Goal: Task Accomplishment & Management: Manage account settings

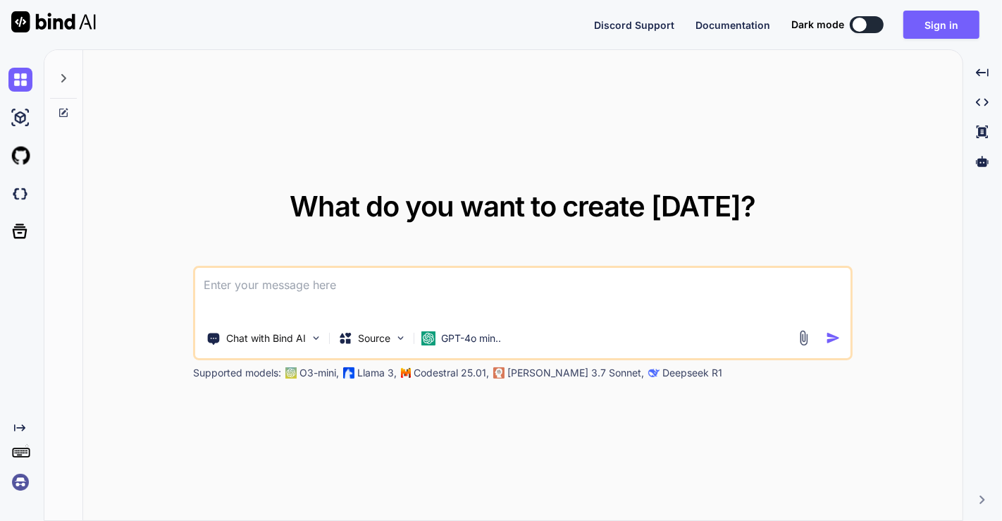
click at [30, 477] on img at bounding box center [20, 482] width 24 height 24
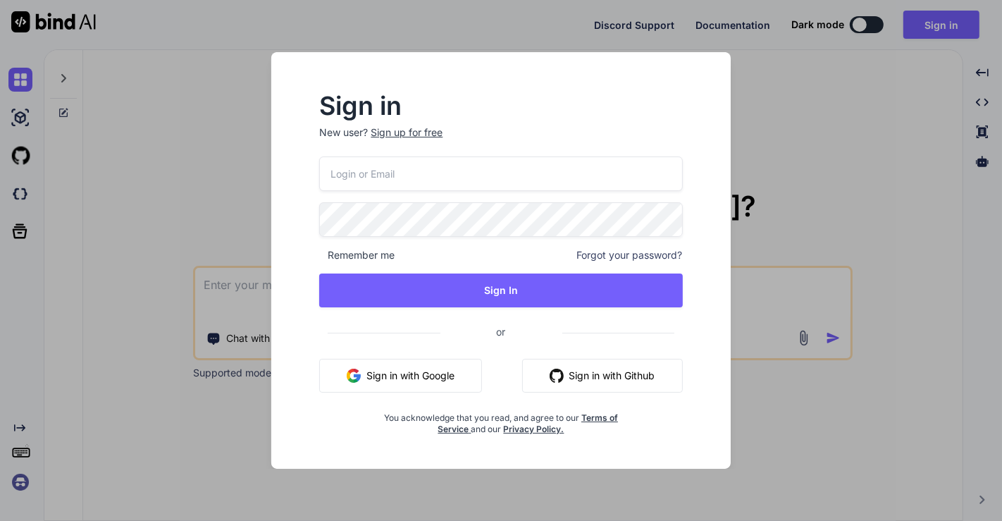
click at [428, 177] on input "email" at bounding box center [500, 173] width 363 height 35
type input "[EMAIL_ADDRESS][DOMAIN_NAME]"
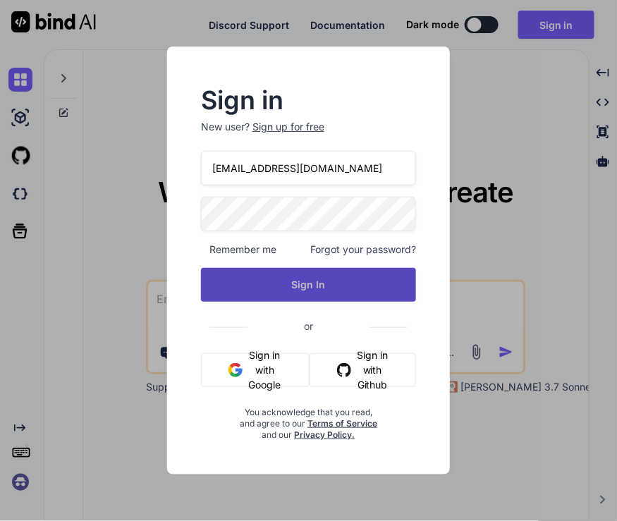
click at [324, 280] on button "Sign In" at bounding box center [308, 285] width 215 height 34
click at [324, 283] on button "Sign In" at bounding box center [308, 285] width 215 height 34
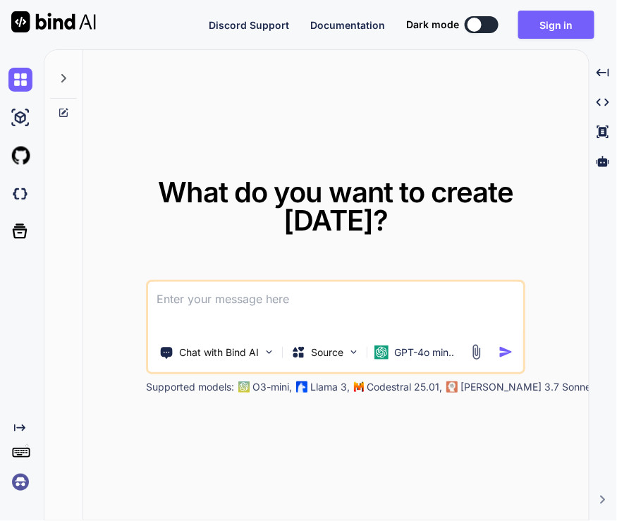
click at [19, 478] on img at bounding box center [20, 482] width 24 height 24
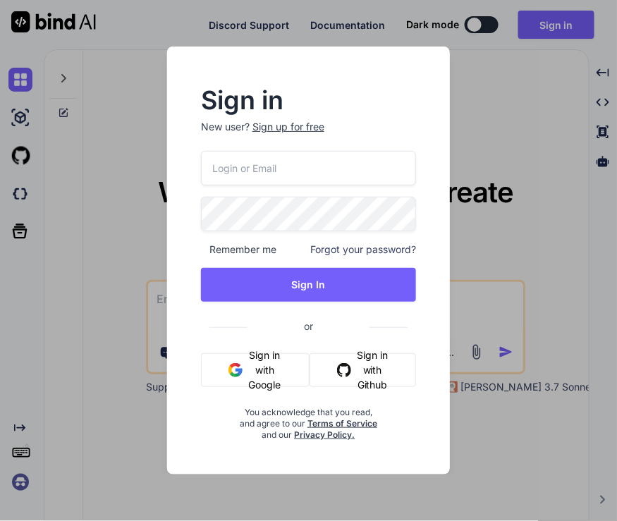
click at [249, 170] on input "email" at bounding box center [308, 168] width 215 height 35
click at [252, 157] on input "app7" at bounding box center [308, 168] width 215 height 35
type input "[EMAIL_ADDRESS][DOMAIN_NAME]"
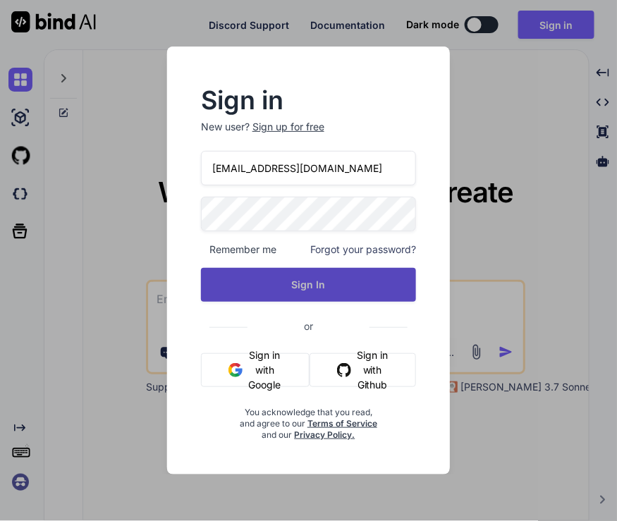
click at [342, 285] on button "Sign In" at bounding box center [308, 285] width 215 height 34
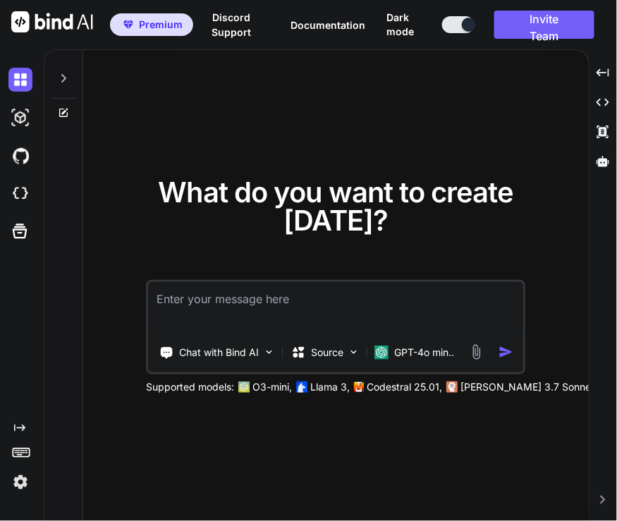
click at [12, 484] on img at bounding box center [20, 482] width 24 height 24
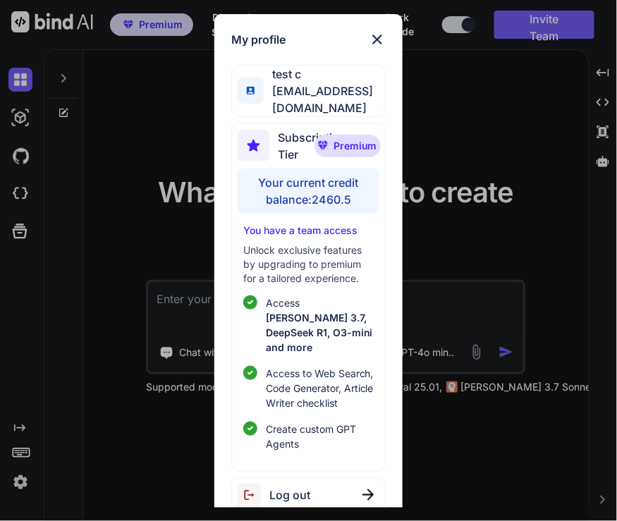
click at [347, 478] on div "Log out" at bounding box center [308, 495] width 154 height 36
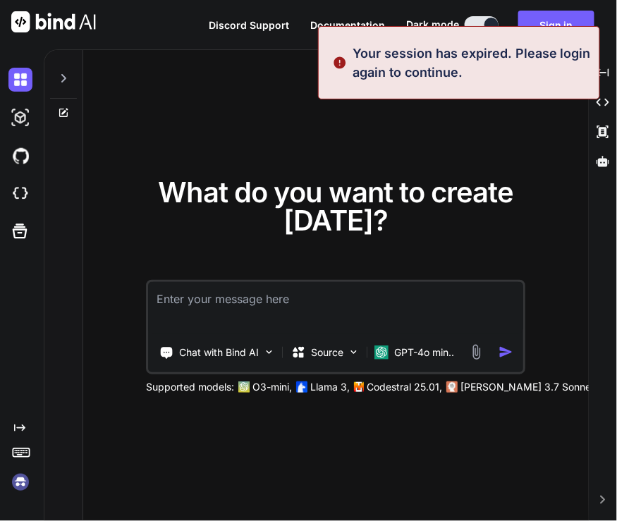
click at [22, 477] on img at bounding box center [20, 482] width 24 height 24
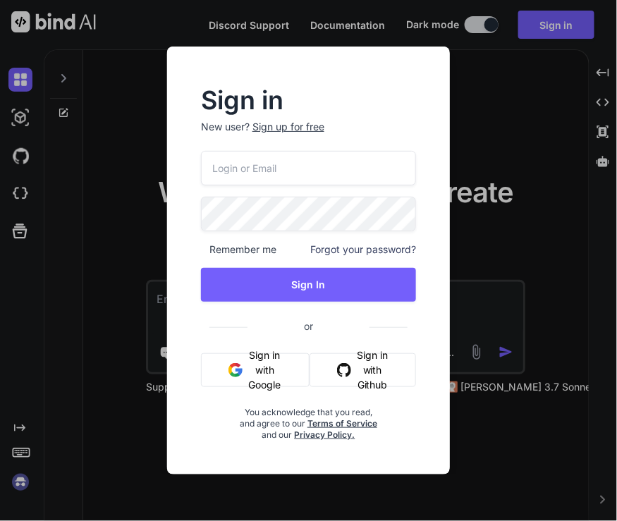
click at [237, 170] on input "email" at bounding box center [308, 168] width 215 height 35
type input "[EMAIL_ADDRESS][DOMAIN_NAME]"
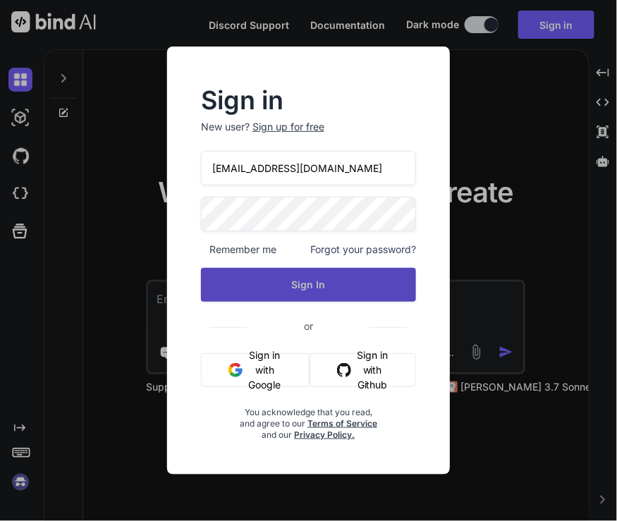
click at [342, 299] on button "Sign In" at bounding box center [308, 285] width 215 height 34
click at [312, 288] on button "Sign In" at bounding box center [308, 285] width 215 height 34
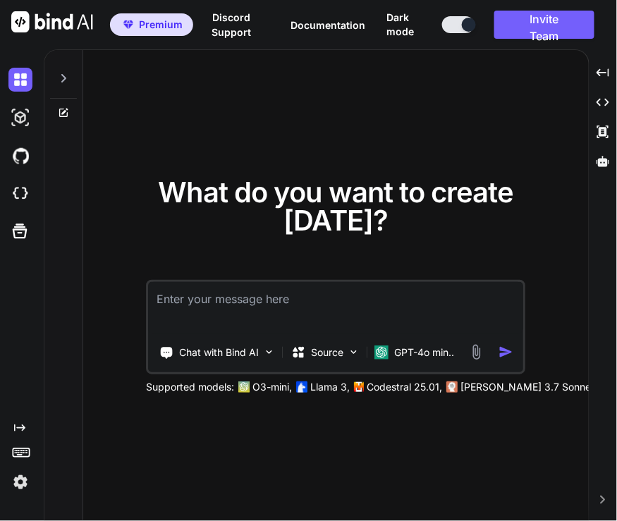
click at [20, 479] on img at bounding box center [20, 482] width 24 height 24
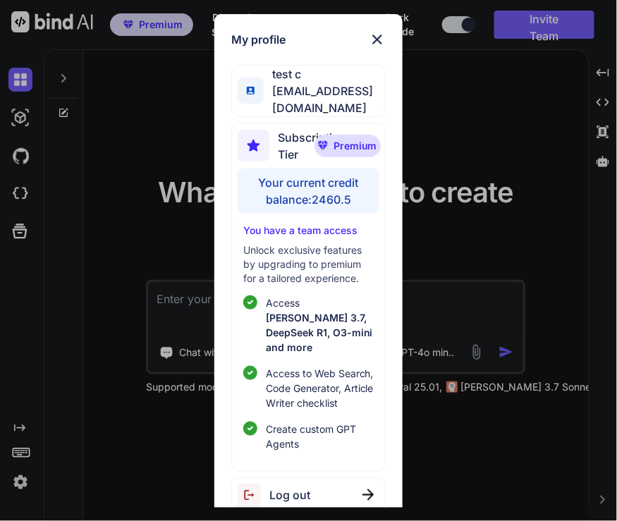
click at [321, 477] on div "Log out" at bounding box center [308, 495] width 154 height 36
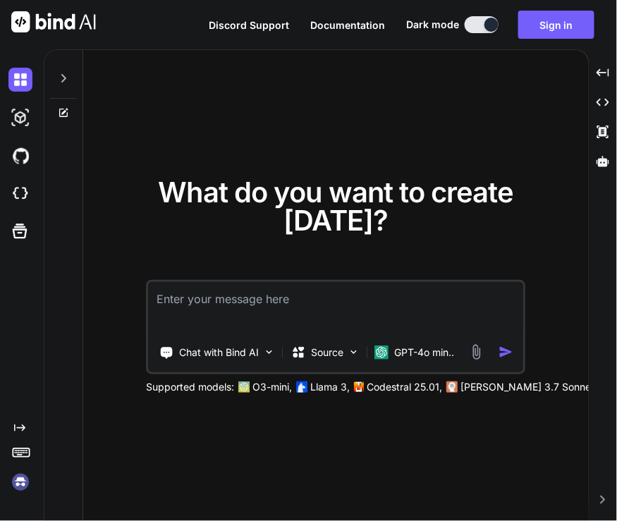
click at [18, 480] on img at bounding box center [20, 482] width 24 height 24
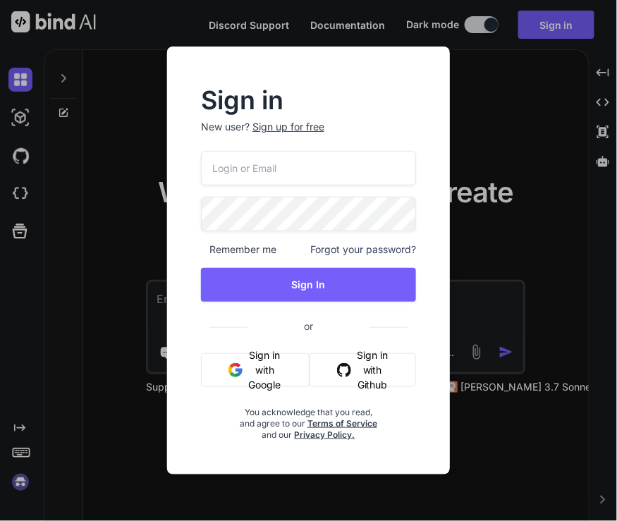
click at [285, 172] on input "email" at bounding box center [308, 168] width 215 height 35
type input "amogh@getbind.co"
click at [337, 166] on input "amogh@getbind.co" at bounding box center [308, 168] width 215 height 35
type input "[EMAIL_ADDRESS][DOMAIN_NAME]"
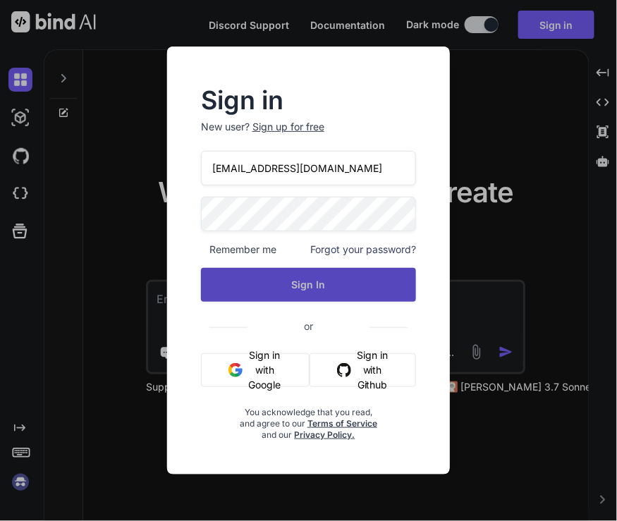
click at [338, 298] on button "Sign In" at bounding box center [308, 285] width 215 height 34
click at [316, 287] on button "Sign In" at bounding box center [308, 285] width 215 height 34
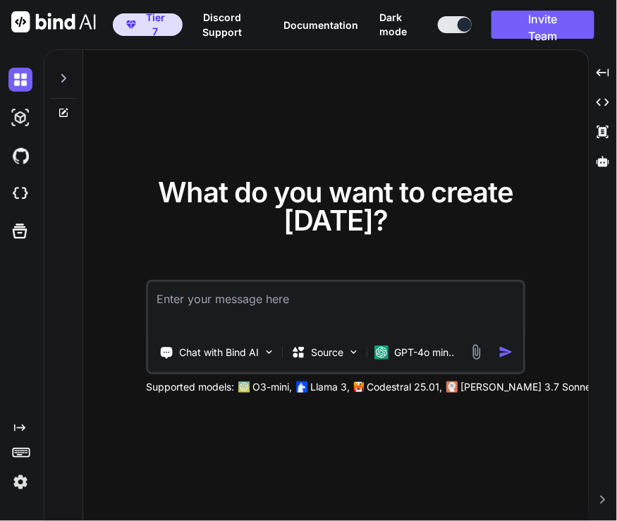
click at [22, 484] on img at bounding box center [20, 482] width 24 height 24
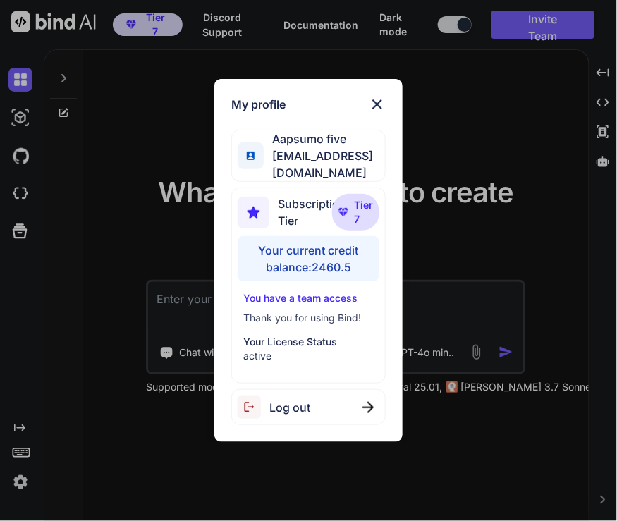
click at [129, 210] on div "My profile Aapsumo five appsumo_5@yopmail.com Subscription Tier Tier 7 Your cur…" at bounding box center [308, 260] width 617 height 521
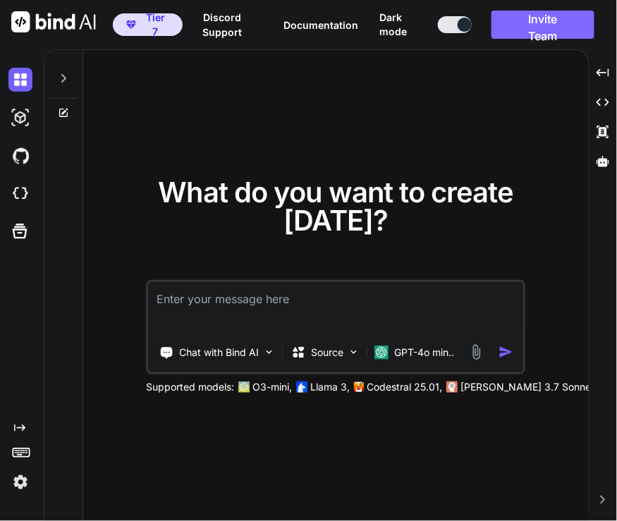
click at [537, 25] on button "Invite Team" at bounding box center [542, 25] width 103 height 28
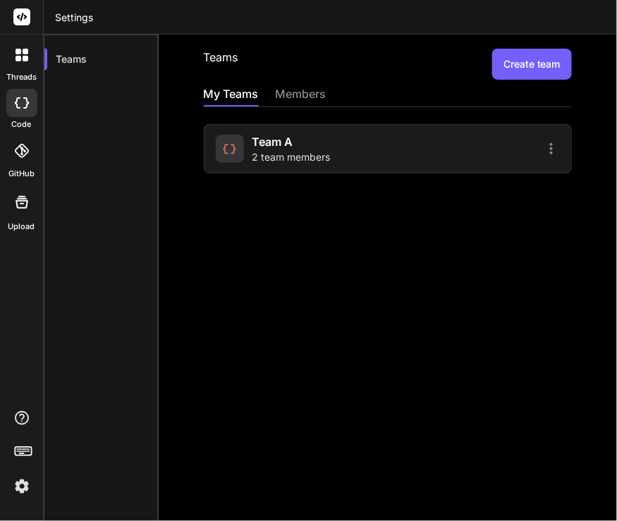
click at [268, 157] on span "2 team members" at bounding box center [291, 157] width 78 height 14
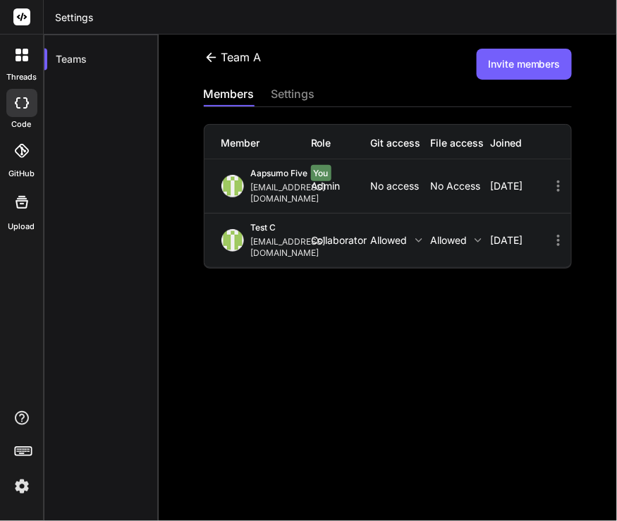
click at [557, 235] on icon at bounding box center [558, 240] width 3 height 11
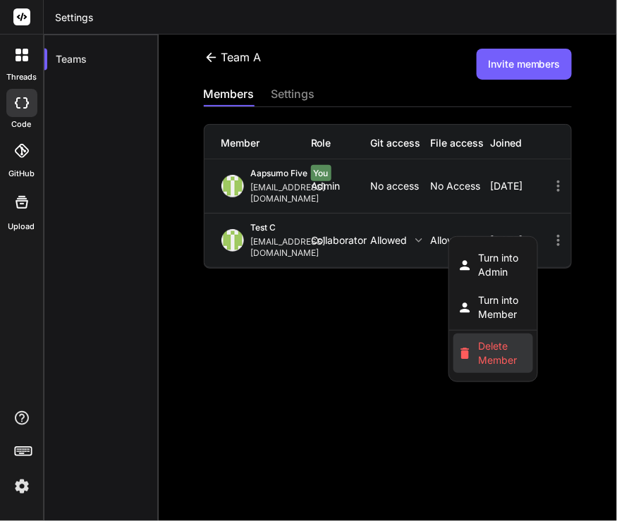
click at [492, 339] on span "Delete Member" at bounding box center [503, 353] width 51 height 28
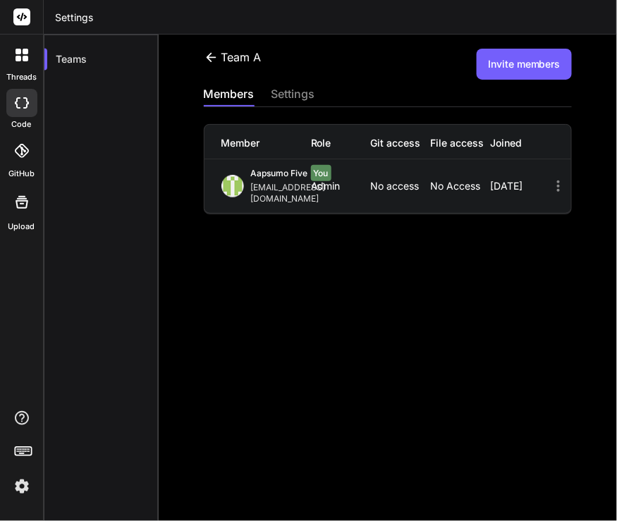
click at [535, 63] on button "Invite members" at bounding box center [523, 64] width 95 height 31
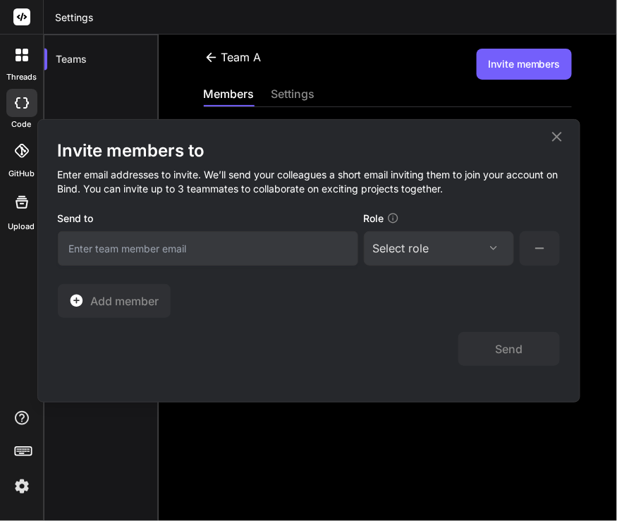
click at [204, 247] on input "email" at bounding box center [208, 248] width 300 height 35
type input "[EMAIL_ADDRESS][DOMAIN_NAME]"
click at [459, 238] on div "Select role Assign Role Admin Collaborator Basic" at bounding box center [439, 248] width 150 height 35
click at [459, 242] on div "Select role" at bounding box center [439, 248] width 132 height 17
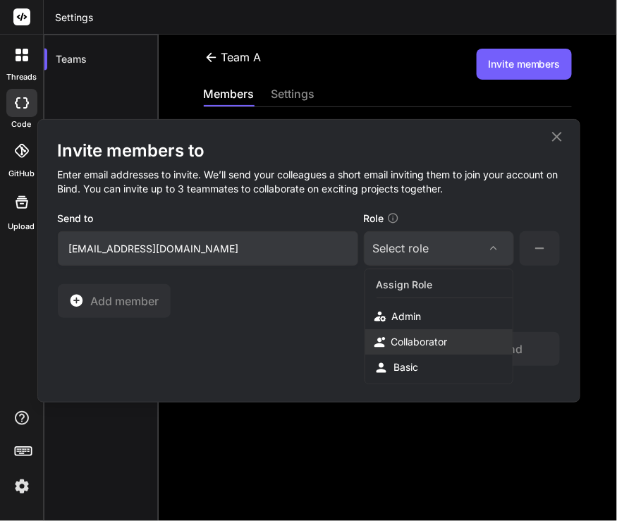
click at [421, 345] on div "Collaborator" at bounding box center [419, 342] width 56 height 14
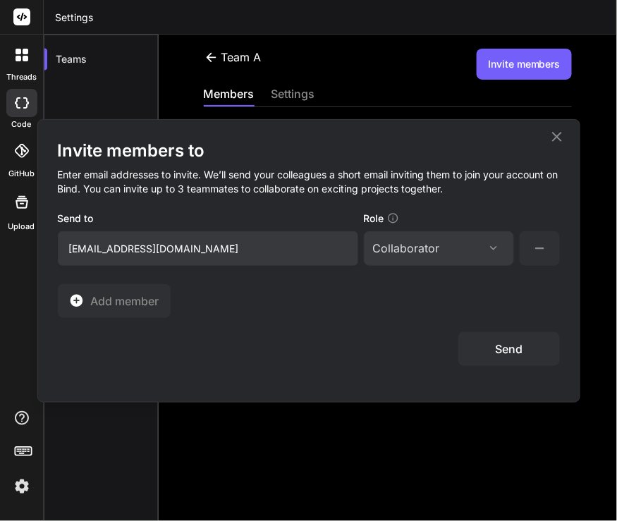
click at [503, 349] on button "Send" at bounding box center [508, 349] width 101 height 34
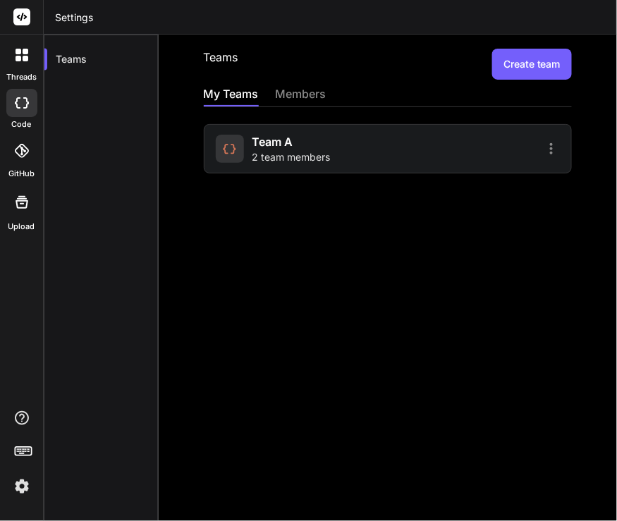
click at [277, 148] on span "team a" at bounding box center [272, 141] width 41 height 17
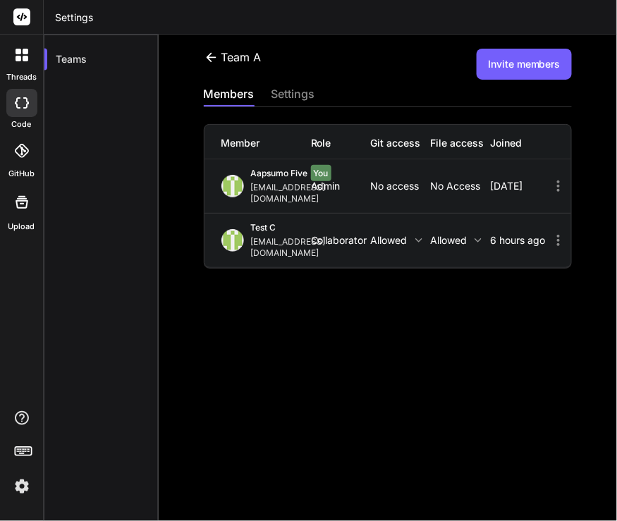
click at [550, 232] on icon at bounding box center [558, 240] width 17 height 17
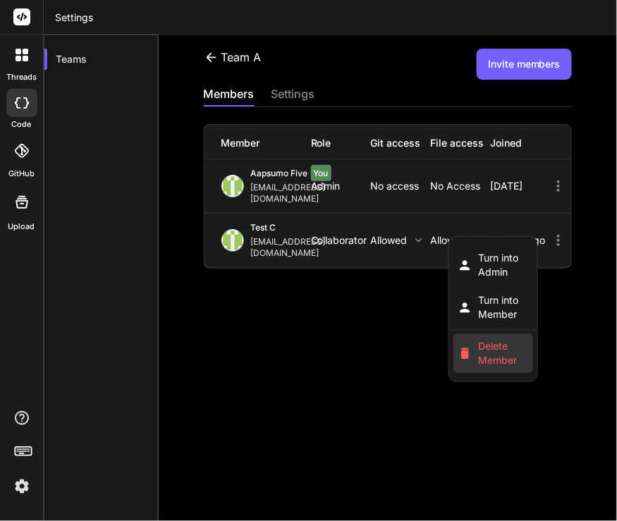
click at [498, 339] on span "Delete Member" at bounding box center [503, 353] width 51 height 28
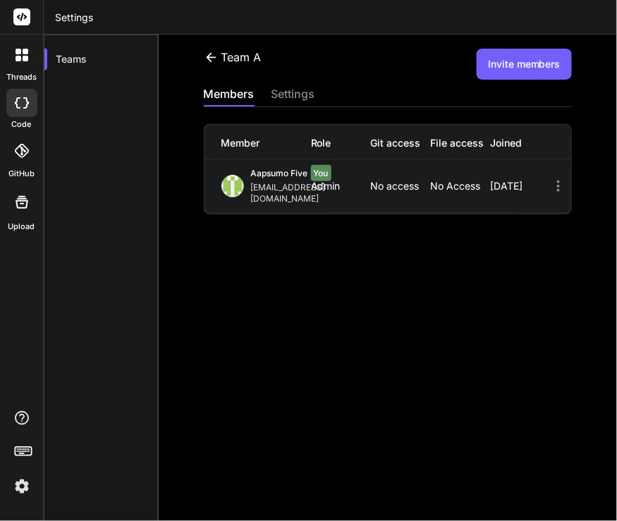
click at [23, 490] on img at bounding box center [22, 486] width 24 height 24
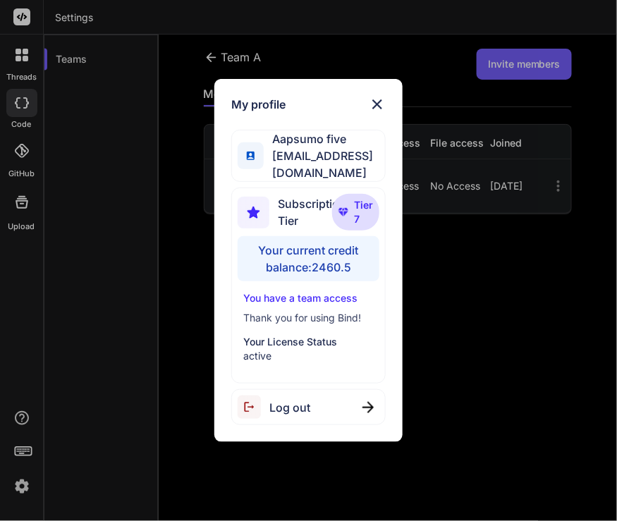
click at [161, 227] on div "My profile Aapsumo five [EMAIL_ADDRESS][DOMAIN_NAME] Subscription Tier Tier 7 Y…" at bounding box center [308, 260] width 617 height 521
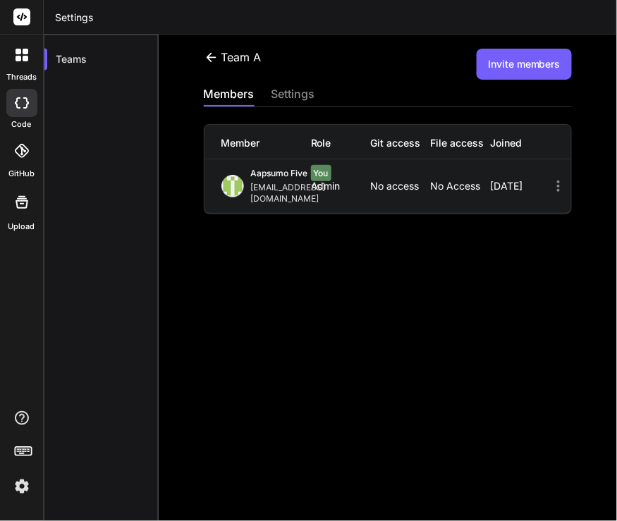
click at [18, 485] on img at bounding box center [22, 486] width 24 height 24
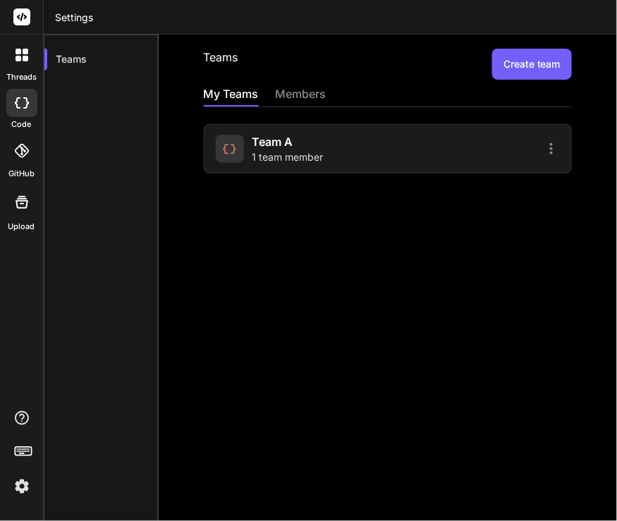
click at [20, 488] on img at bounding box center [22, 486] width 24 height 24
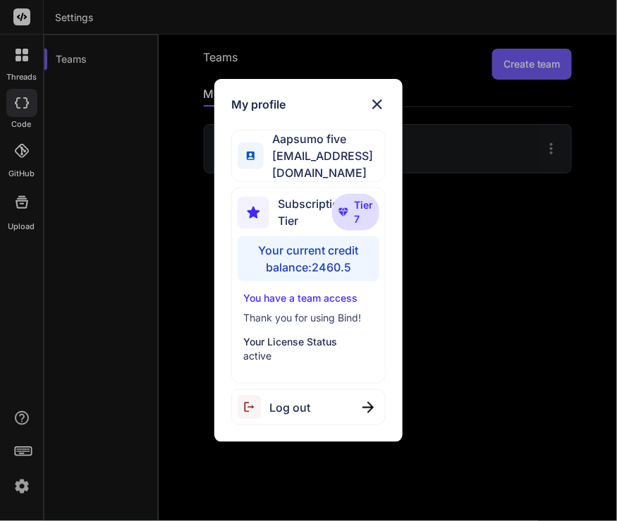
click at [114, 358] on div "My profile Aapsumo five [EMAIL_ADDRESS][DOMAIN_NAME] Subscription Tier Tier 7 Y…" at bounding box center [308, 260] width 617 height 521
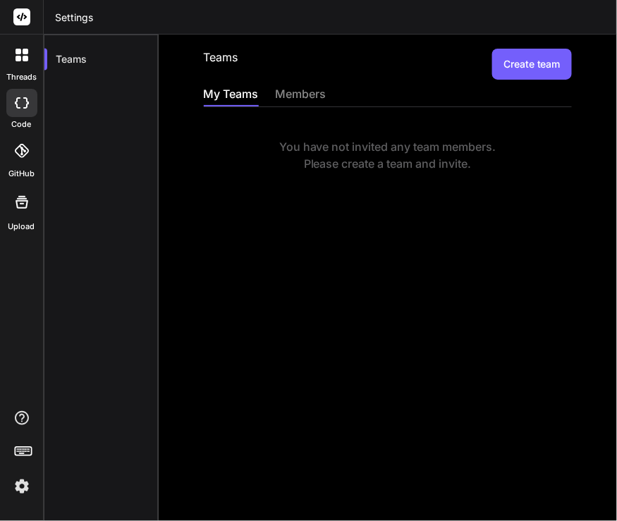
click at [299, 92] on div "members" at bounding box center [300, 95] width 51 height 20
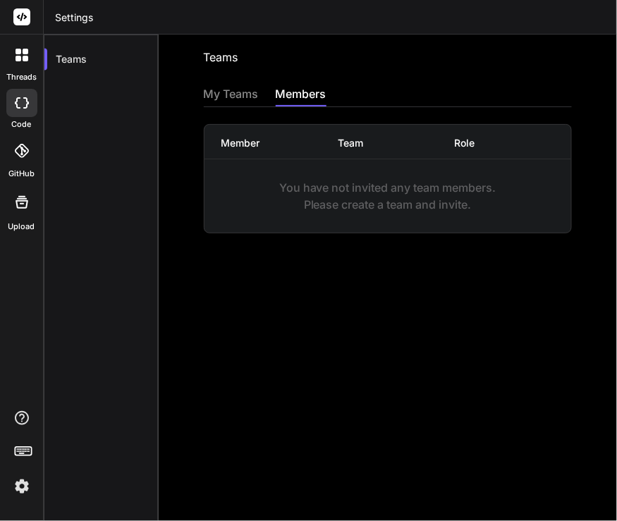
click at [233, 97] on div "My Teams" at bounding box center [231, 95] width 55 height 20
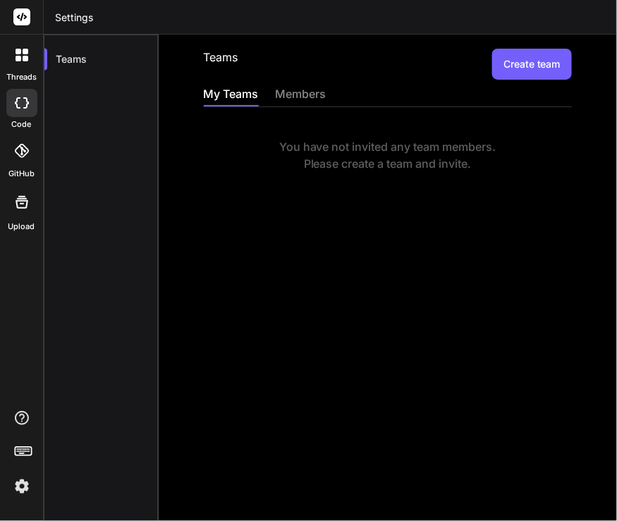
click at [26, 492] on img at bounding box center [22, 486] width 24 height 24
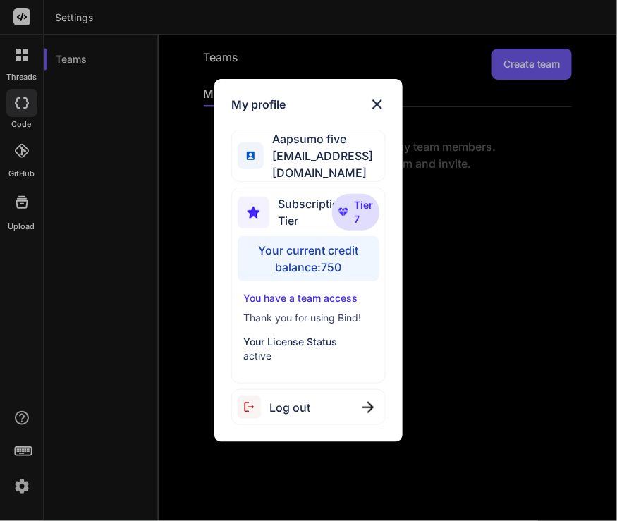
click at [88, 218] on div "My profile Aapsumo five appsumo_5@yopmail.com Subscription Tier Tier 7 Your cur…" at bounding box center [308, 260] width 617 height 521
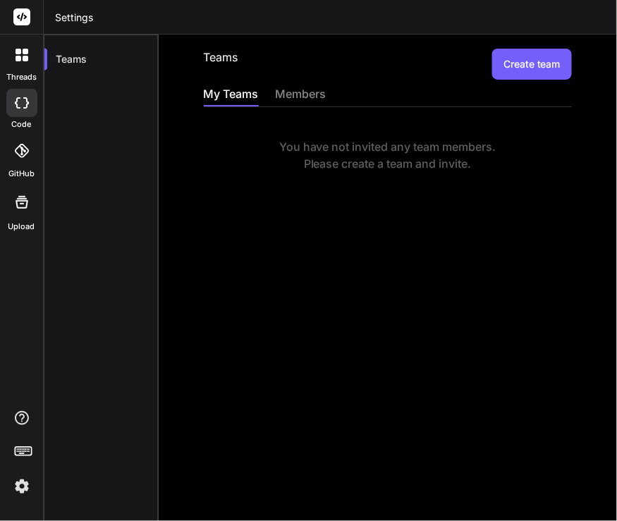
click at [543, 69] on button "Create team" at bounding box center [532, 64] width 80 height 31
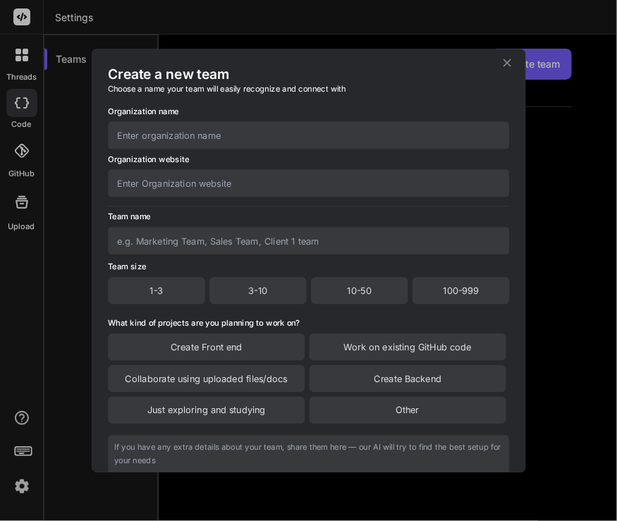
click at [233, 144] on input "text" at bounding box center [309, 134] width 402 height 27
type input "test"
click at [228, 184] on input "text" at bounding box center [309, 182] width 402 height 27
type input "t"
click at [228, 244] on input "text" at bounding box center [309, 240] width 402 height 27
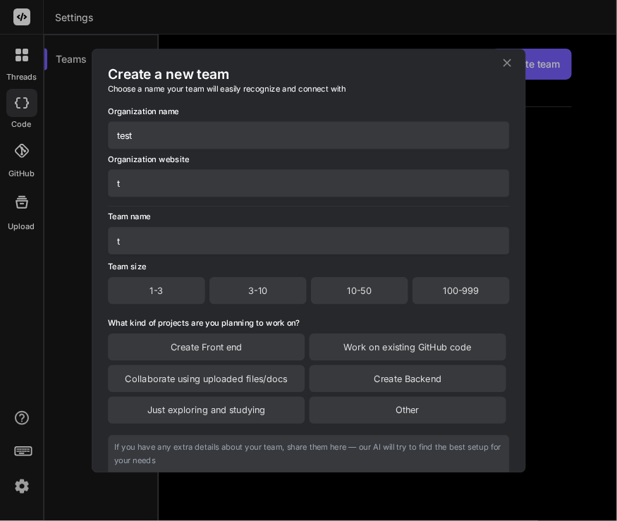
type input "t"
click at [254, 286] on div "3-10" at bounding box center [257, 290] width 97 height 27
click at [254, 330] on div "What kind of projects are you planning to work on? Create Front end Work on exi…" at bounding box center [309, 370] width 402 height 109
click at [262, 346] on div "Create Front end" at bounding box center [206, 347] width 197 height 27
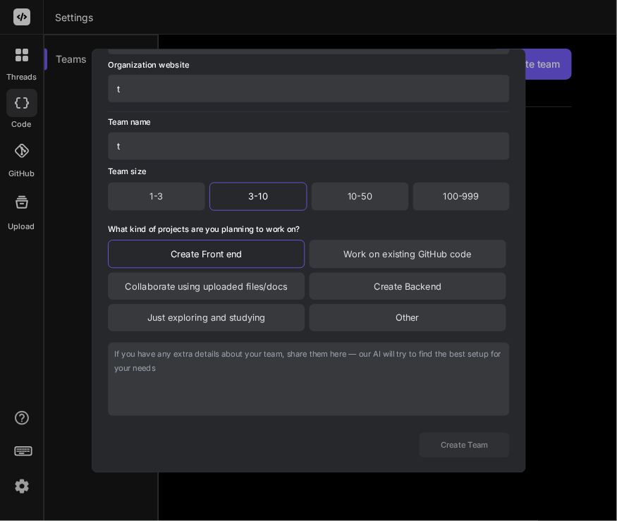
scroll to position [116, 0]
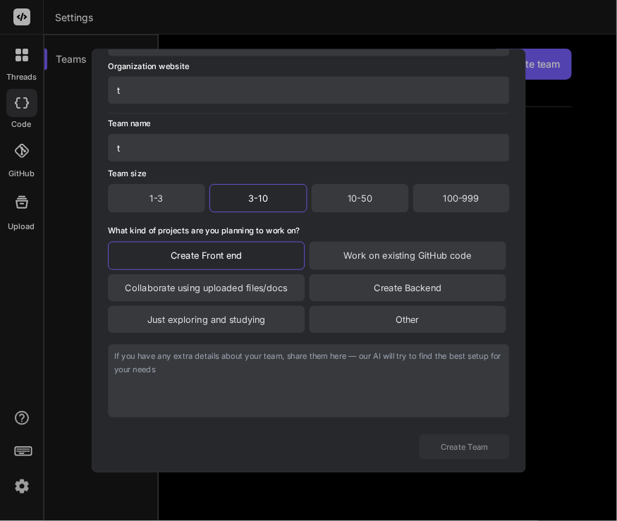
click at [261, 375] on textarea at bounding box center [309, 380] width 402 height 73
type textarea "g"
click at [471, 454] on button "Create Team" at bounding box center [464, 446] width 90 height 25
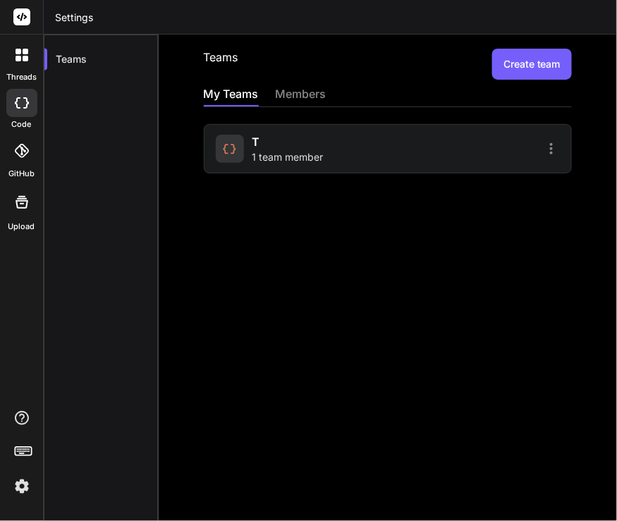
click at [534, 62] on button "Create team" at bounding box center [532, 64] width 80 height 31
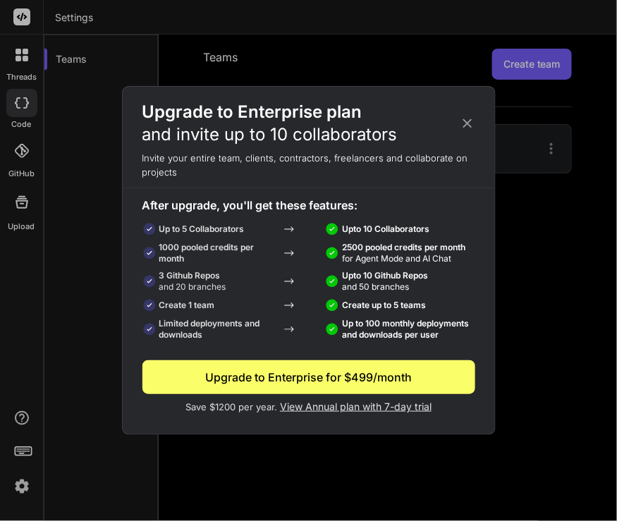
click at [545, 242] on div "Upgrade to Enterprise plan and invite up to 10 collaborators Invite your entire…" at bounding box center [308, 260] width 617 height 521
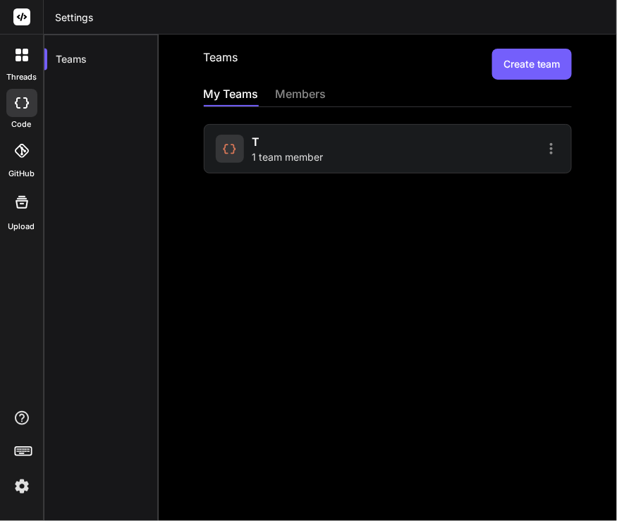
click at [22, 478] on img at bounding box center [22, 486] width 24 height 24
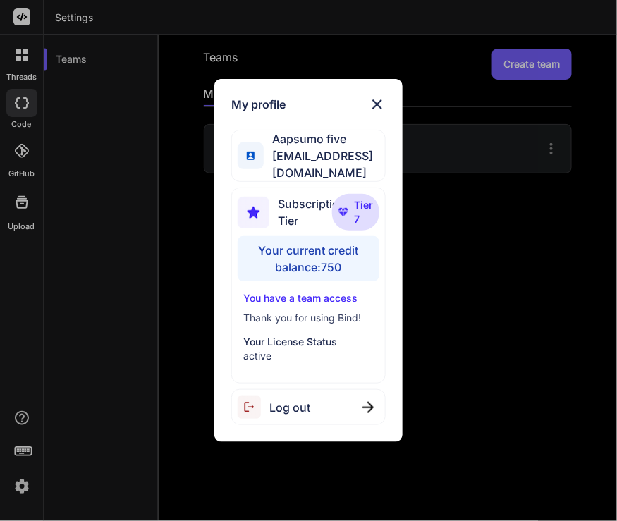
click at [409, 253] on div "My profile Aapsumo five appsumo_5@yopmail.com Subscription Tier Tier 7 Your cur…" at bounding box center [309, 260] width 206 height 363
click at [514, 59] on div "My profile Aapsumo five appsumo_5@yopmail.com Subscription Tier Tier 7 Your cur…" at bounding box center [308, 260] width 617 height 521
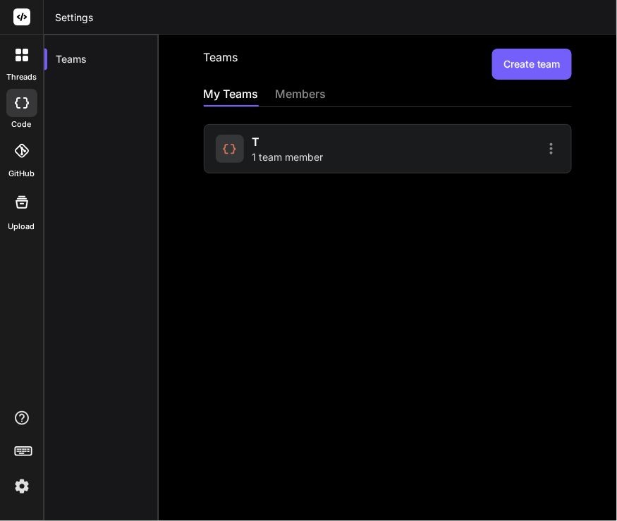
click at [344, 148] on div "t 1 team member" at bounding box center [300, 148] width 168 height 31
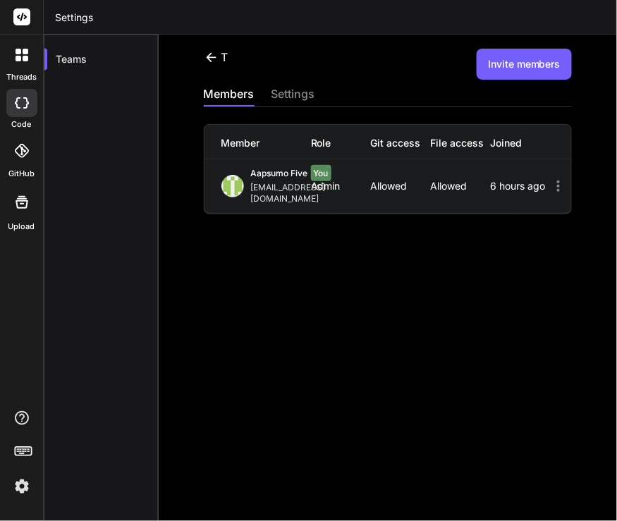
click at [209, 59] on icon at bounding box center [211, 57] width 15 height 15
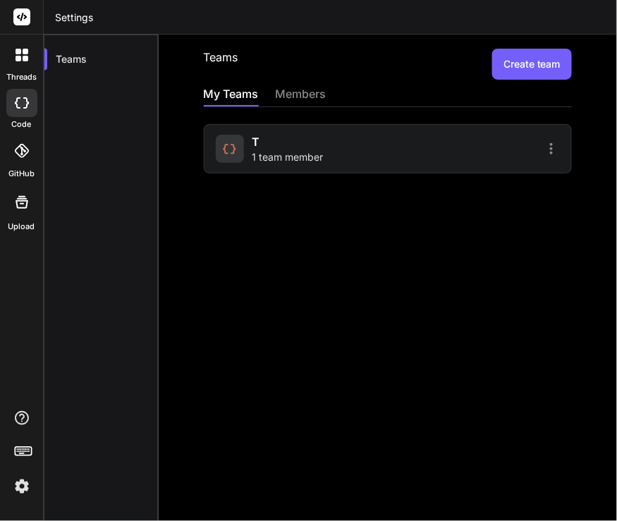
click at [492, 54] on button "Create team" at bounding box center [532, 64] width 80 height 31
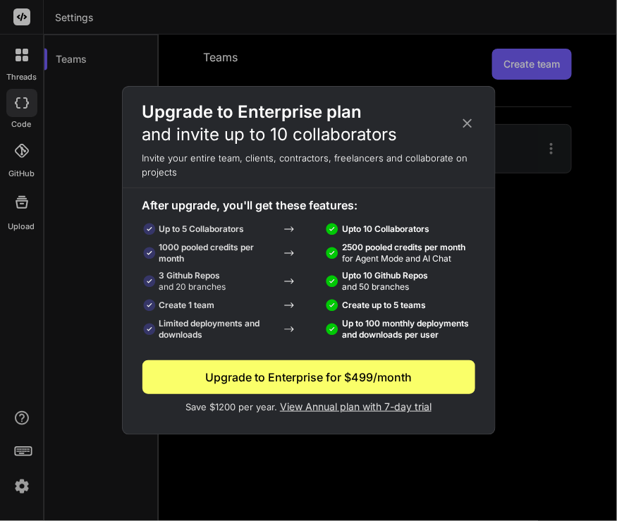
click at [342, 41] on div "Upgrade to Enterprise plan and invite up to 10 collaborators Invite your entire…" at bounding box center [308, 260] width 617 height 521
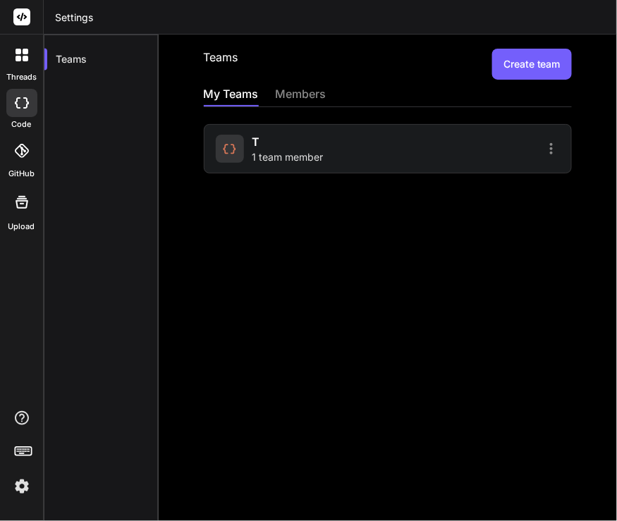
click at [297, 94] on div "members" at bounding box center [300, 95] width 51 height 20
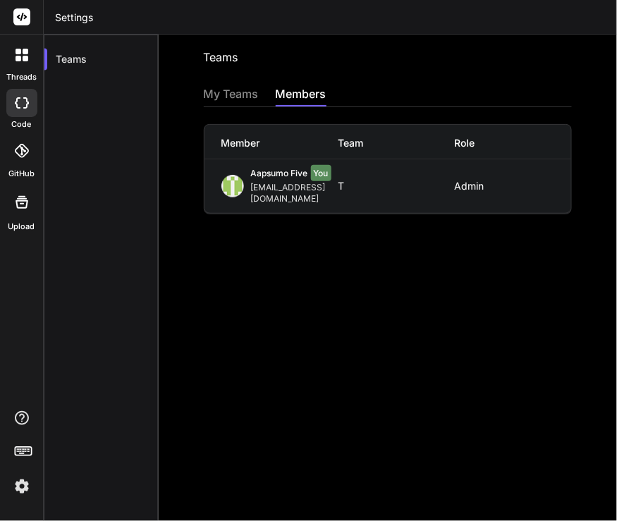
click at [225, 97] on div "My Teams" at bounding box center [231, 95] width 55 height 20
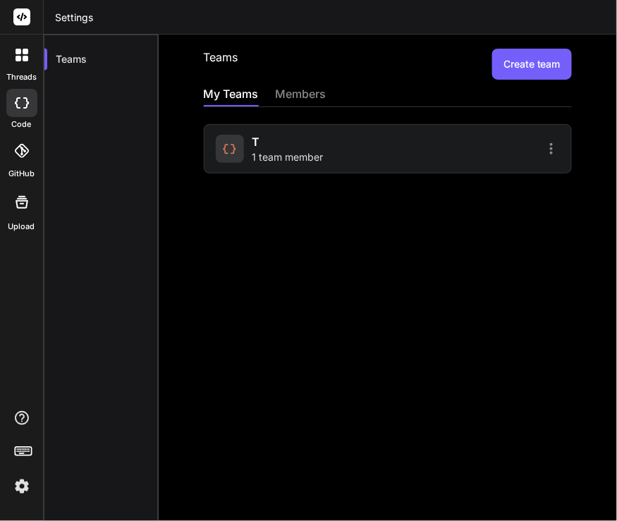
click at [256, 156] on span "1 team member" at bounding box center [287, 157] width 71 height 14
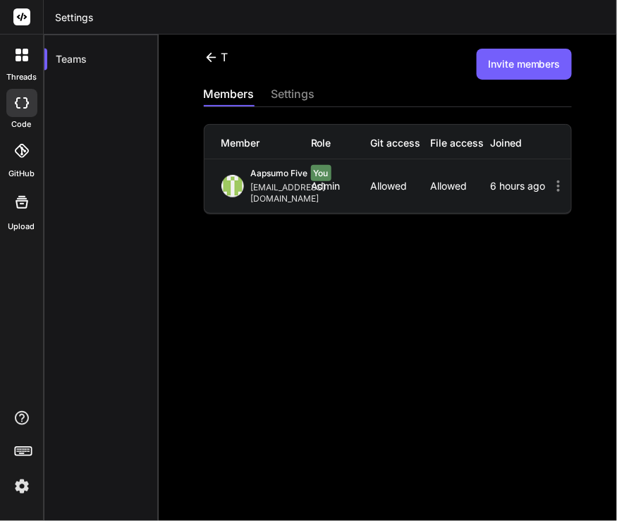
click at [501, 61] on button "Invite members" at bounding box center [523, 64] width 95 height 31
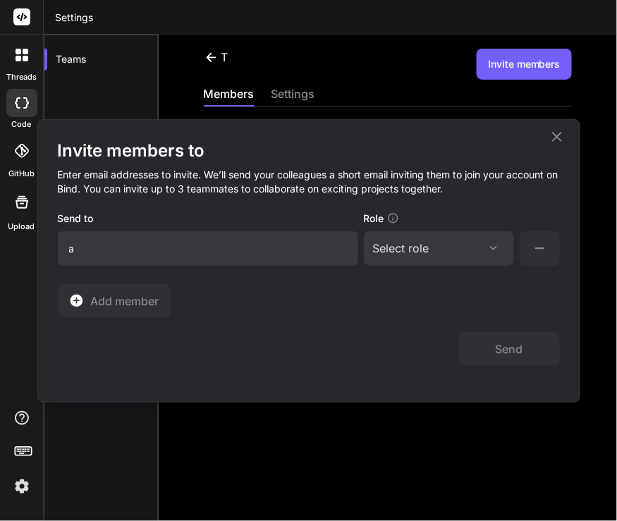
click at [185, 240] on input "a" at bounding box center [208, 248] width 300 height 35
type input "[EMAIL_ADDRESS][DOMAIN_NAME]"
click at [410, 240] on div "Select role" at bounding box center [401, 248] width 56 height 17
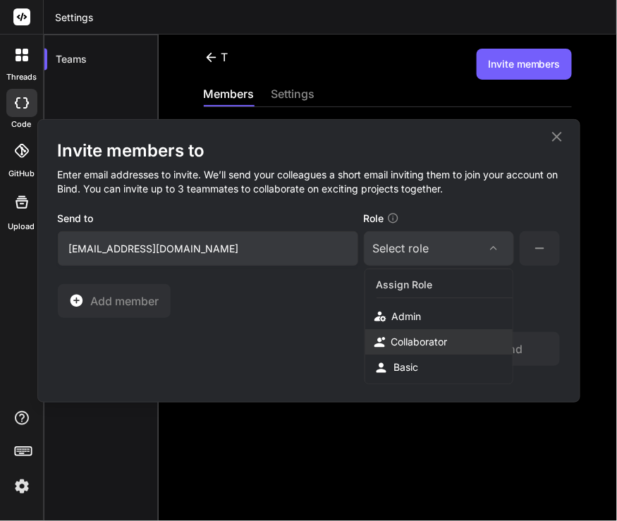
click at [424, 330] on div "Collaborator" at bounding box center [438, 341] width 147 height 25
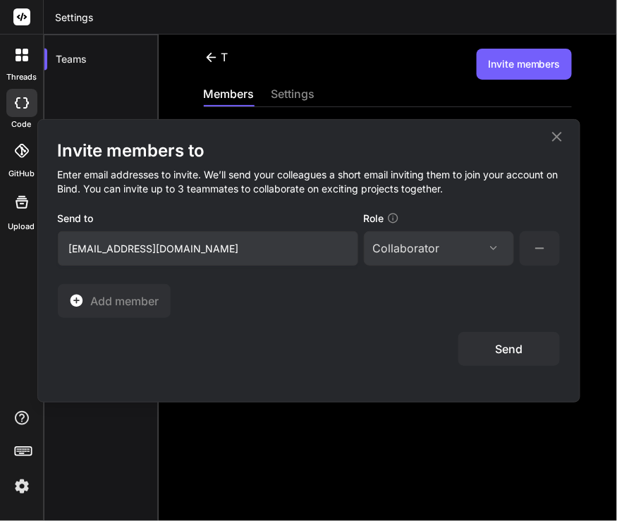
click at [500, 345] on button "Send" at bounding box center [508, 349] width 101 height 34
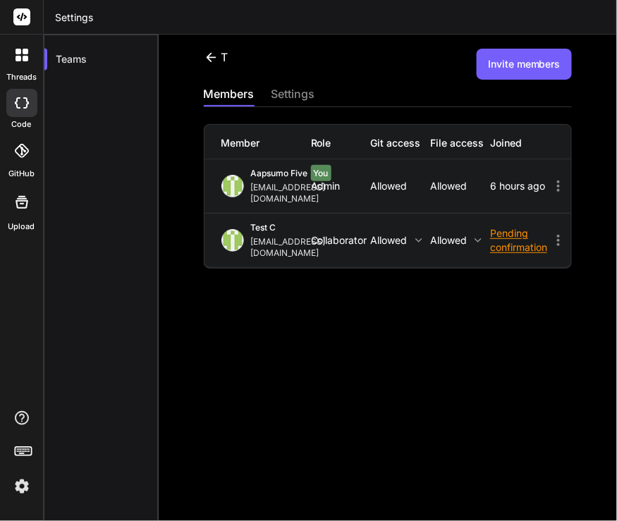
click at [552, 232] on icon at bounding box center [558, 240] width 17 height 17
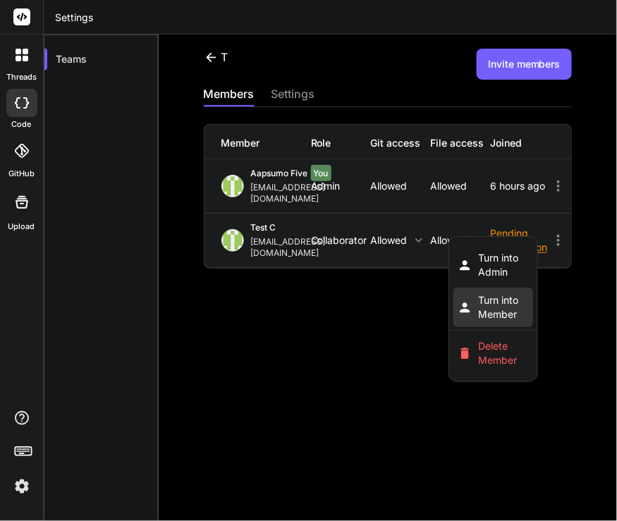
click at [517, 293] on span "Turn into Member" at bounding box center [503, 307] width 51 height 28
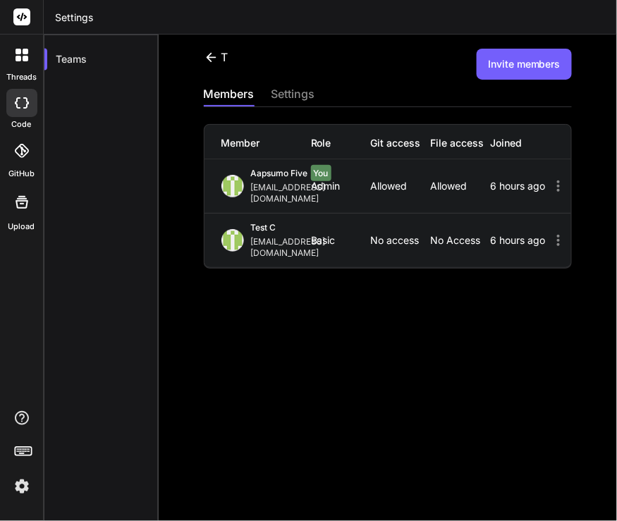
click at [550, 232] on icon at bounding box center [558, 240] width 17 height 17
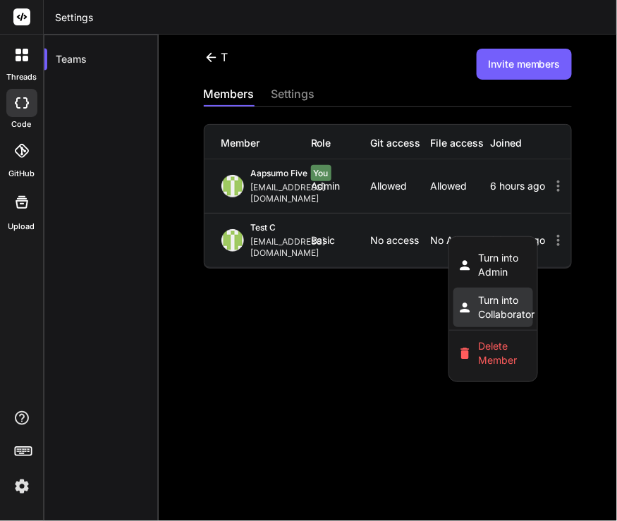
click at [507, 293] on span "Turn into Collaborator" at bounding box center [506, 307] width 56 height 28
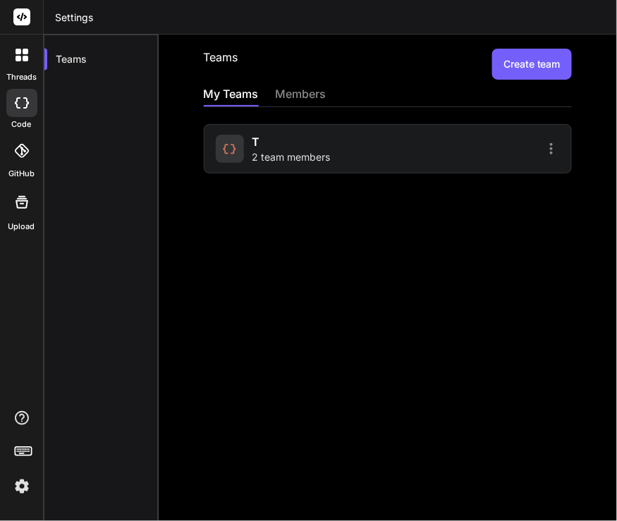
click at [280, 146] on div "t 2 team members" at bounding box center [291, 148] width 78 height 31
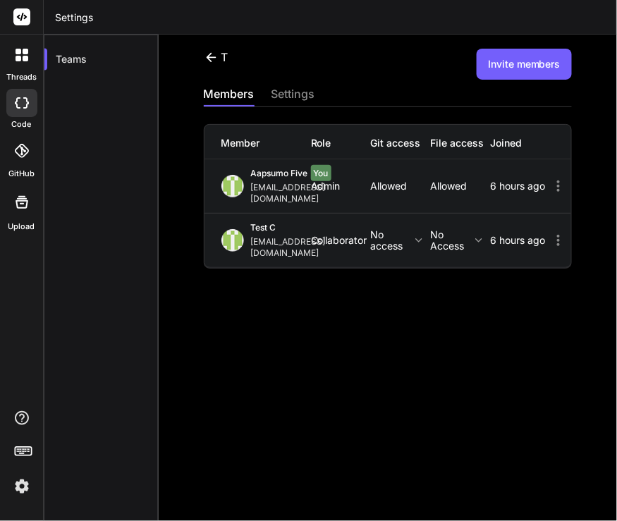
click at [404, 229] on p "No access" at bounding box center [401, 240] width 60 height 23
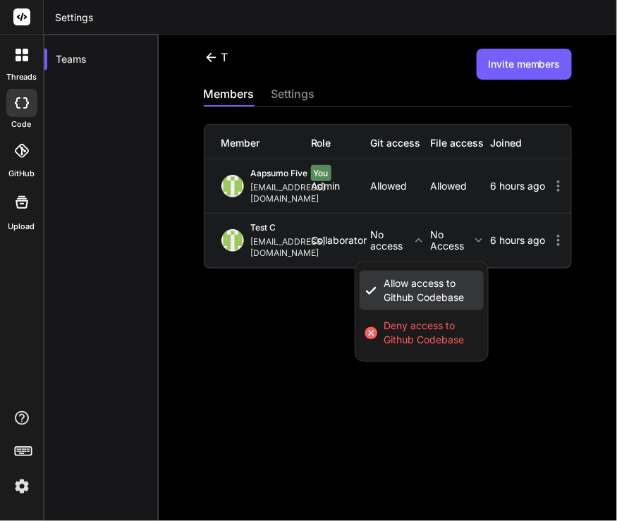
click at [419, 276] on span "Allow access to Github Codebase" at bounding box center [432, 290] width 96 height 28
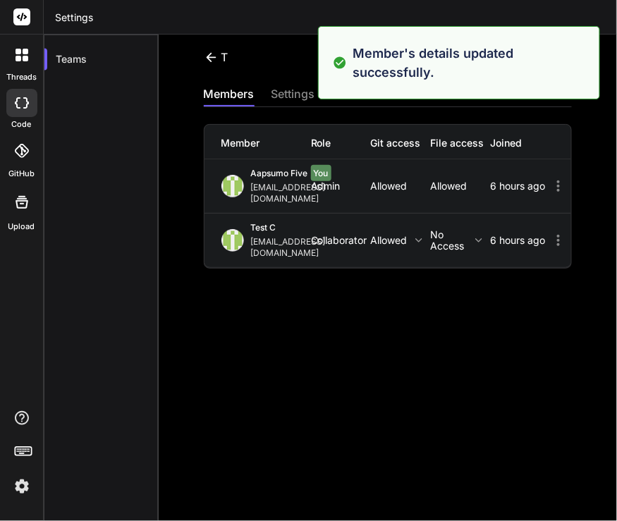
click at [464, 229] on p "No access" at bounding box center [460, 240] width 60 height 23
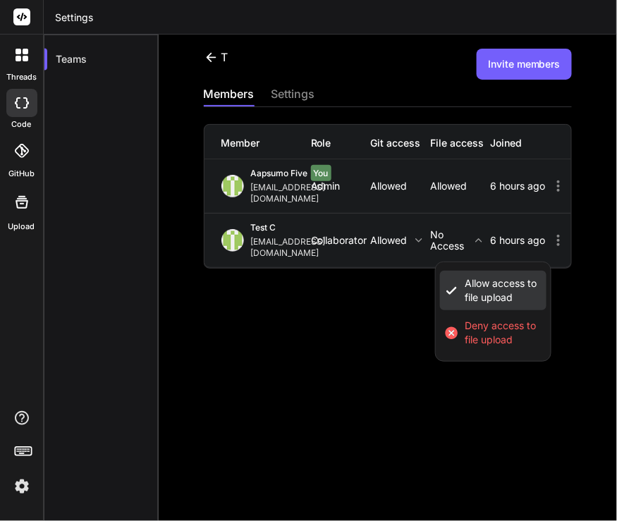
click at [490, 276] on span "Allow access to file upload" at bounding box center [503, 290] width 78 height 28
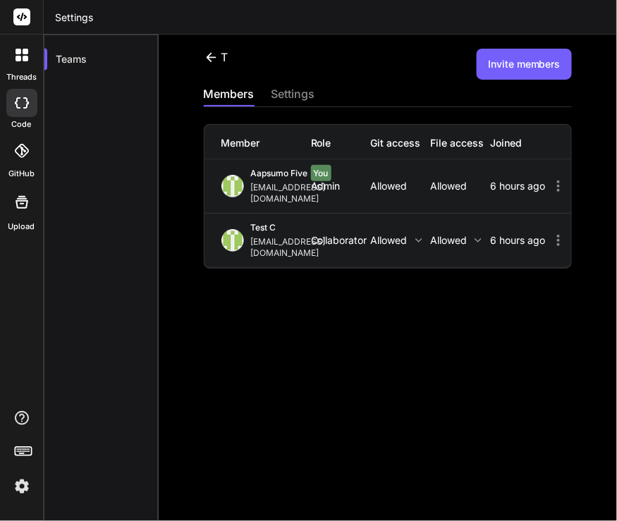
click at [550, 232] on icon at bounding box center [558, 240] width 17 height 17
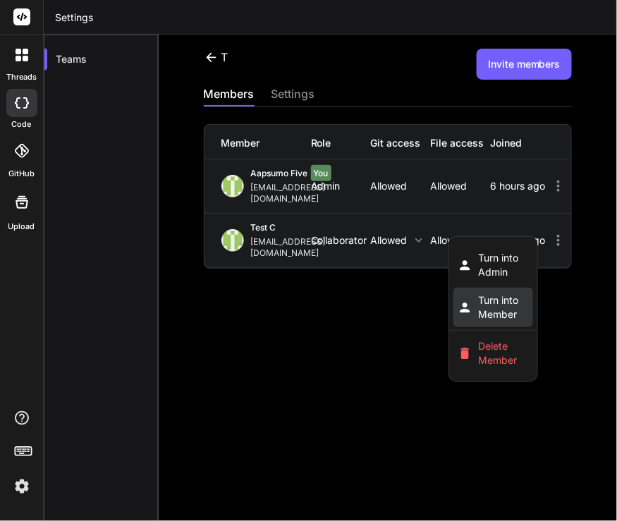
click at [507, 293] on span "Turn into Member" at bounding box center [503, 307] width 51 height 28
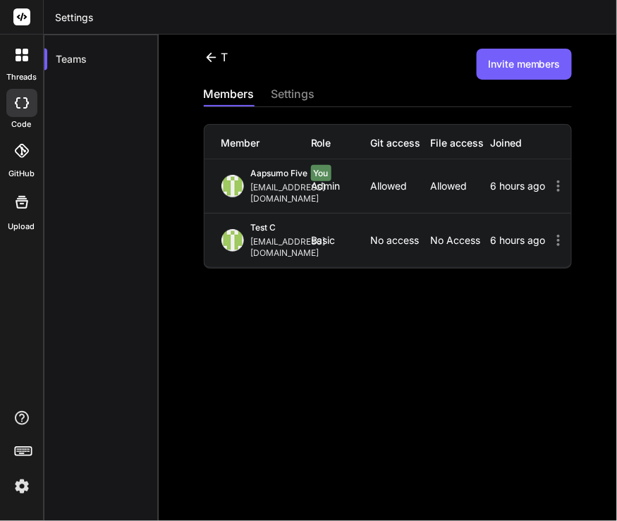
click at [550, 232] on icon at bounding box center [558, 240] width 17 height 17
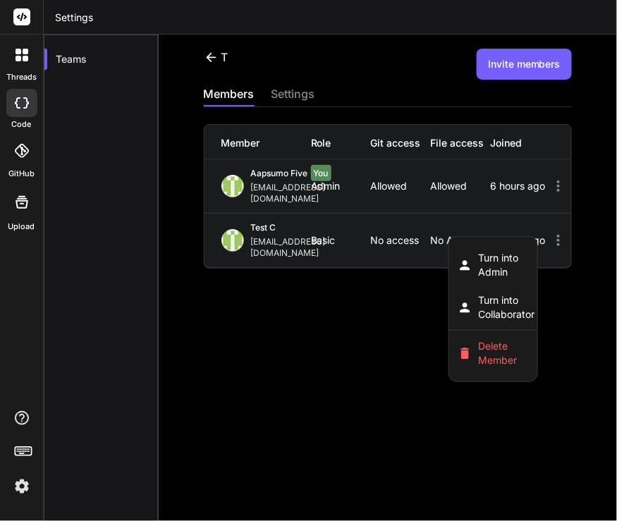
click at [393, 342] on div at bounding box center [308, 260] width 617 height 521
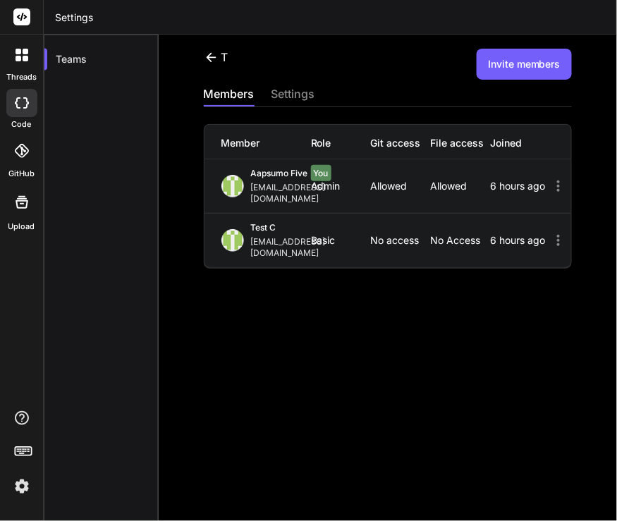
click at [550, 232] on icon at bounding box center [558, 240] width 17 height 17
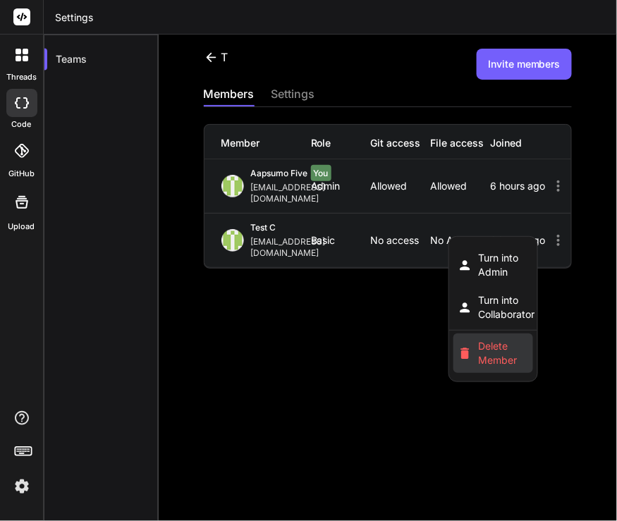
click at [526, 339] on span "Delete Member" at bounding box center [503, 353] width 51 height 28
